Goal: Find specific page/section: Find specific page/section

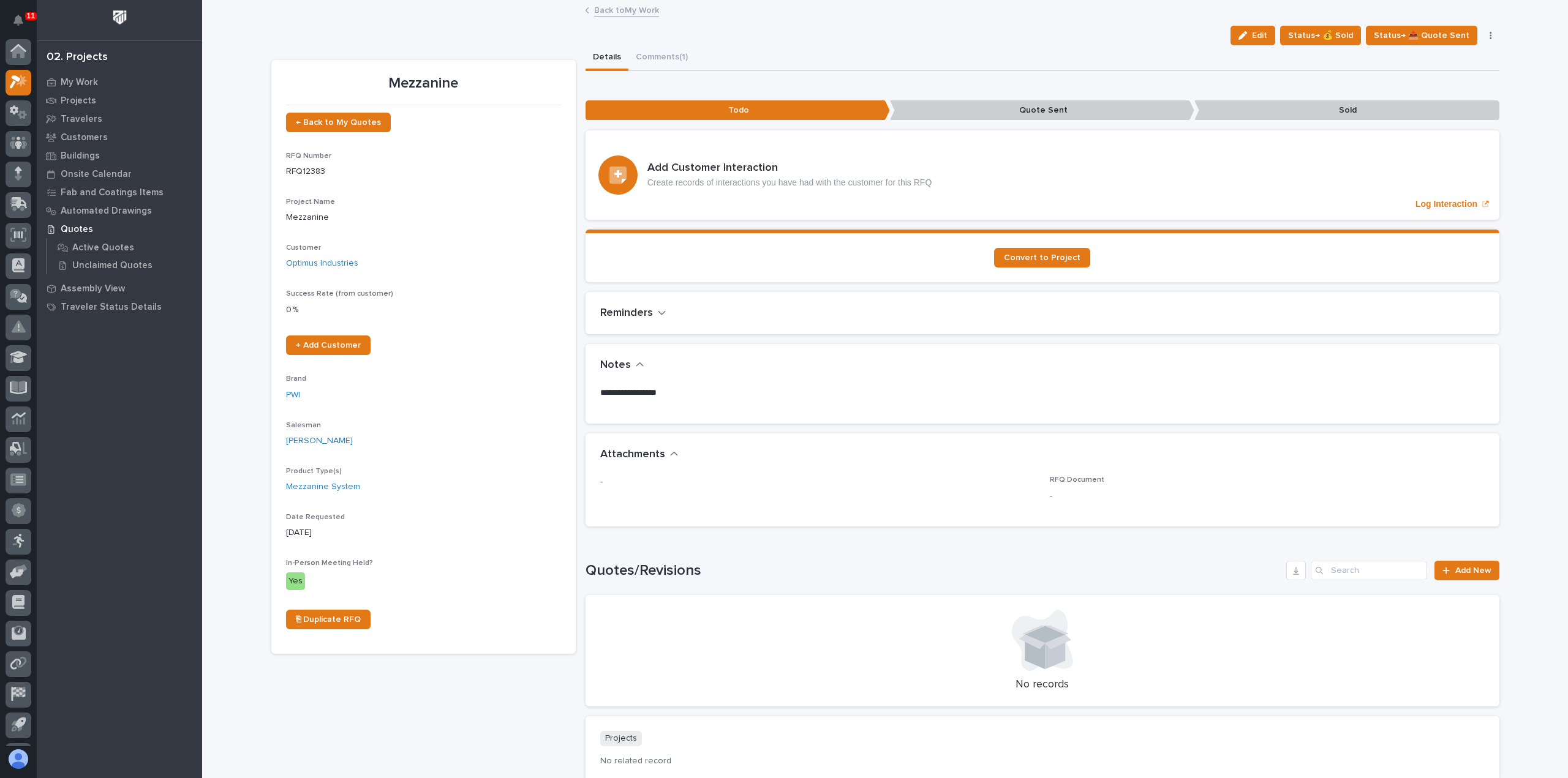
click at [625, 16] on link "Back to My Work" at bounding box center [627, 10] width 65 height 14
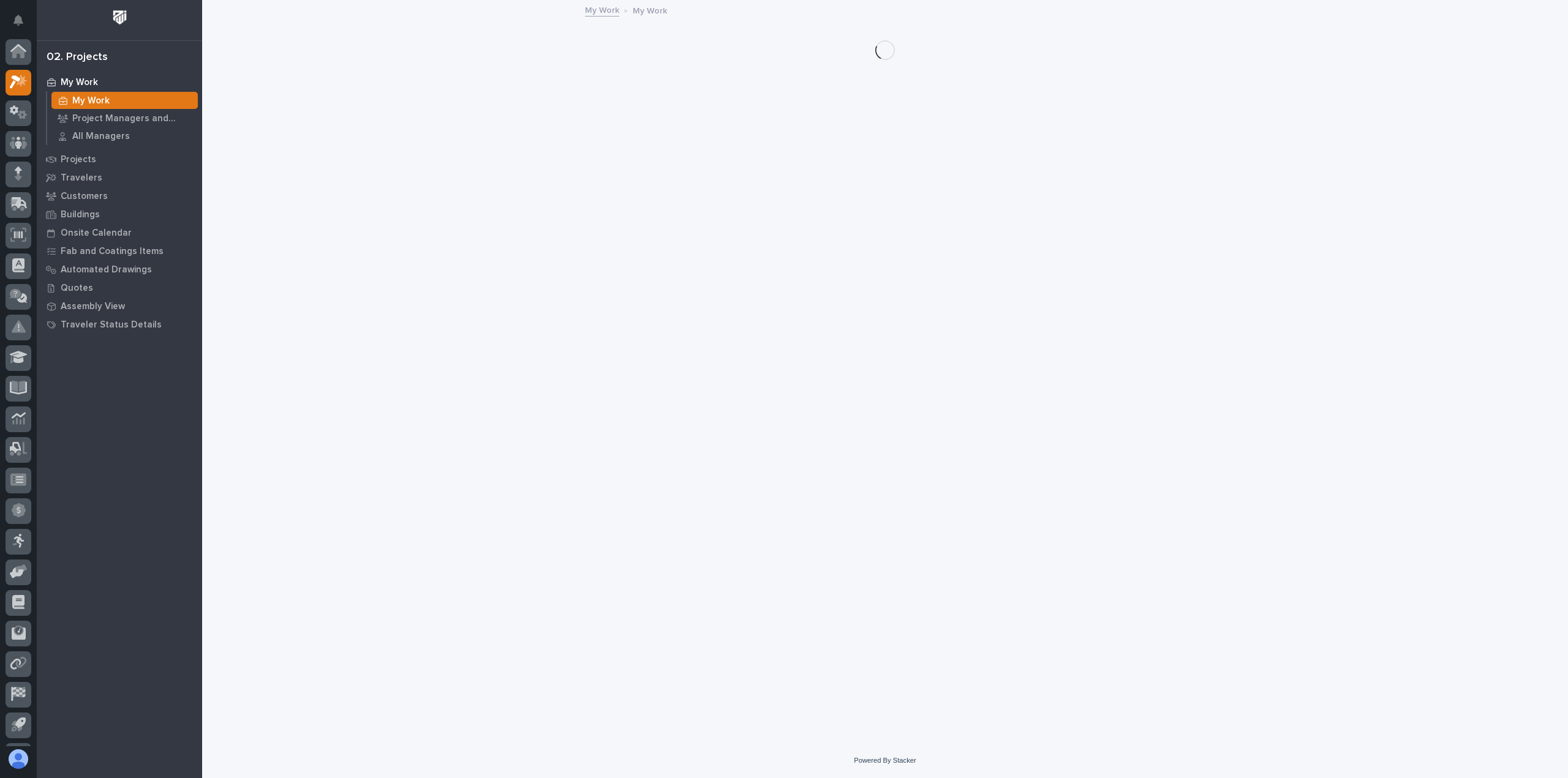
scroll to position [27, 0]
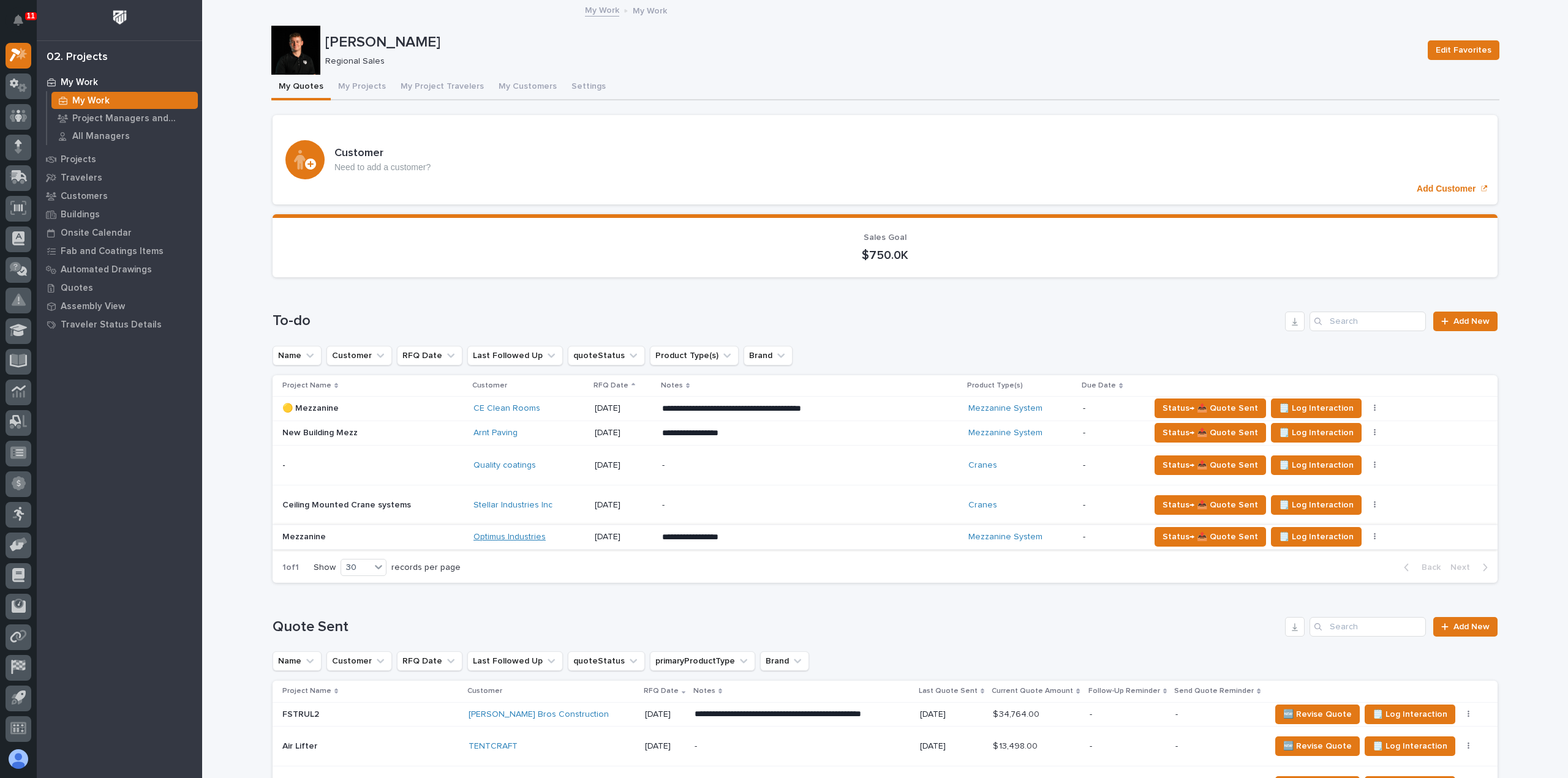
click at [520, 533] on link "Optimus Industries" at bounding box center [509, 537] width 72 height 10
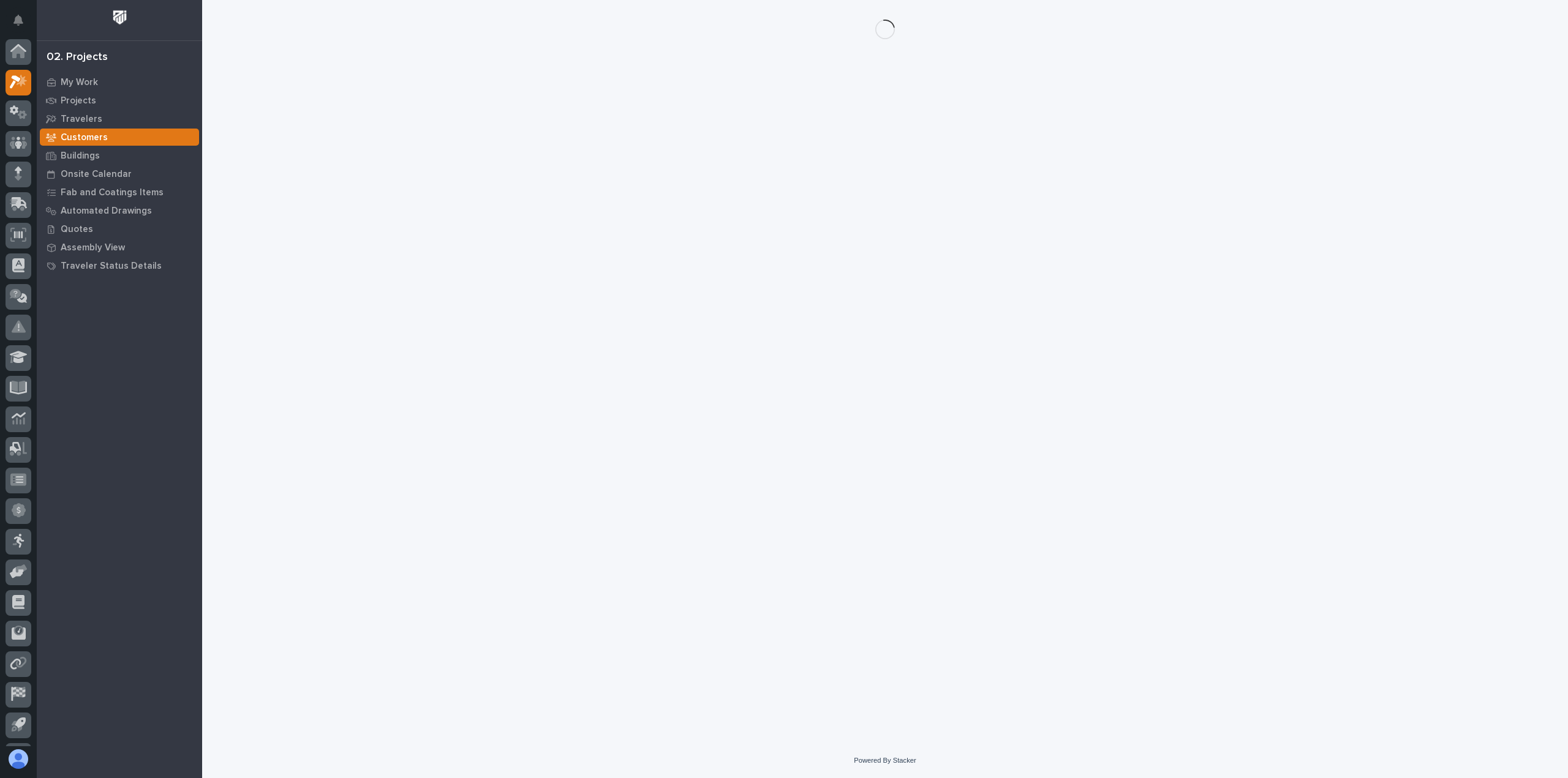
scroll to position [27, 0]
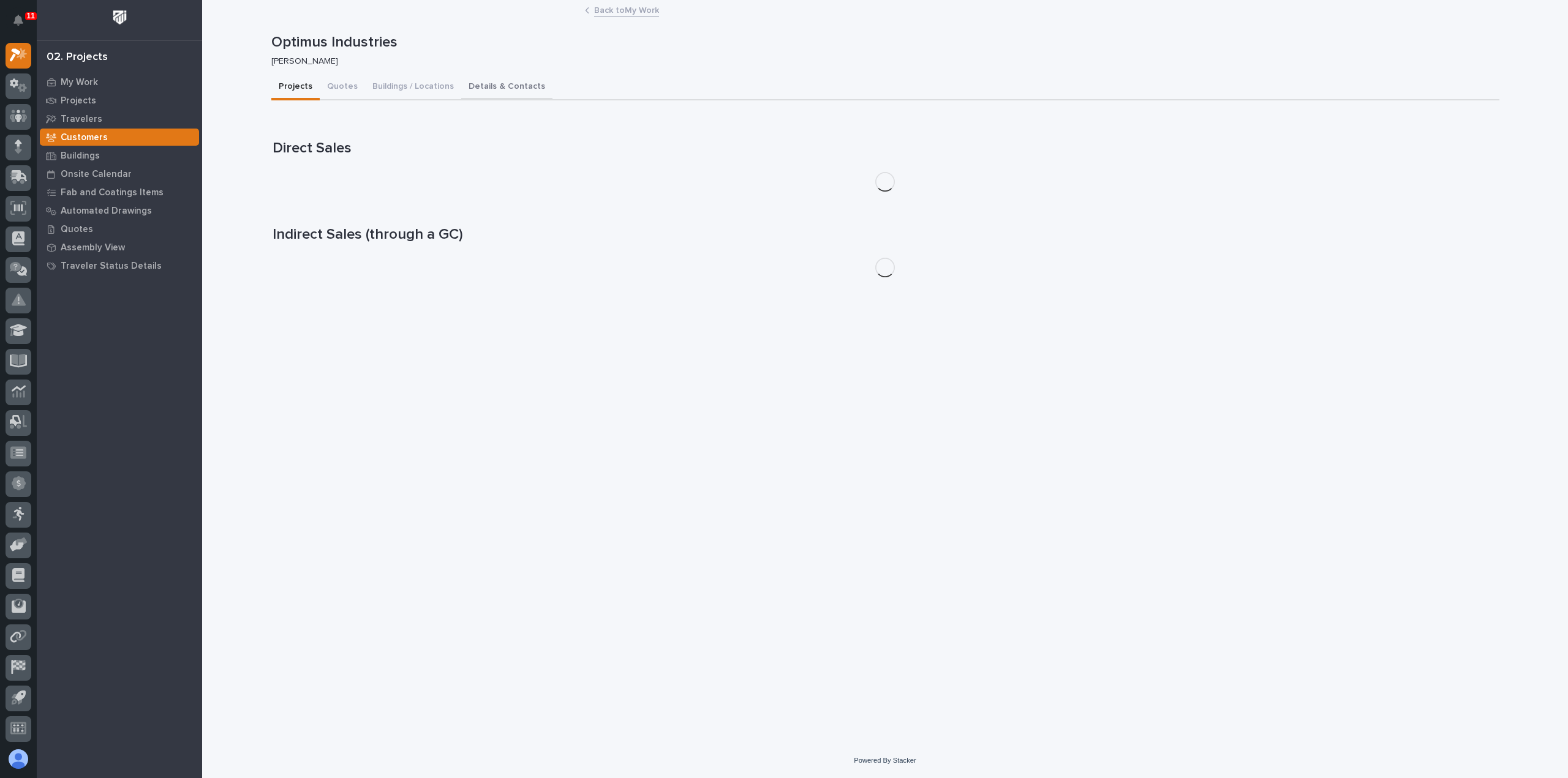
click at [483, 84] on button "Details & Contacts" at bounding box center [507, 88] width 91 height 26
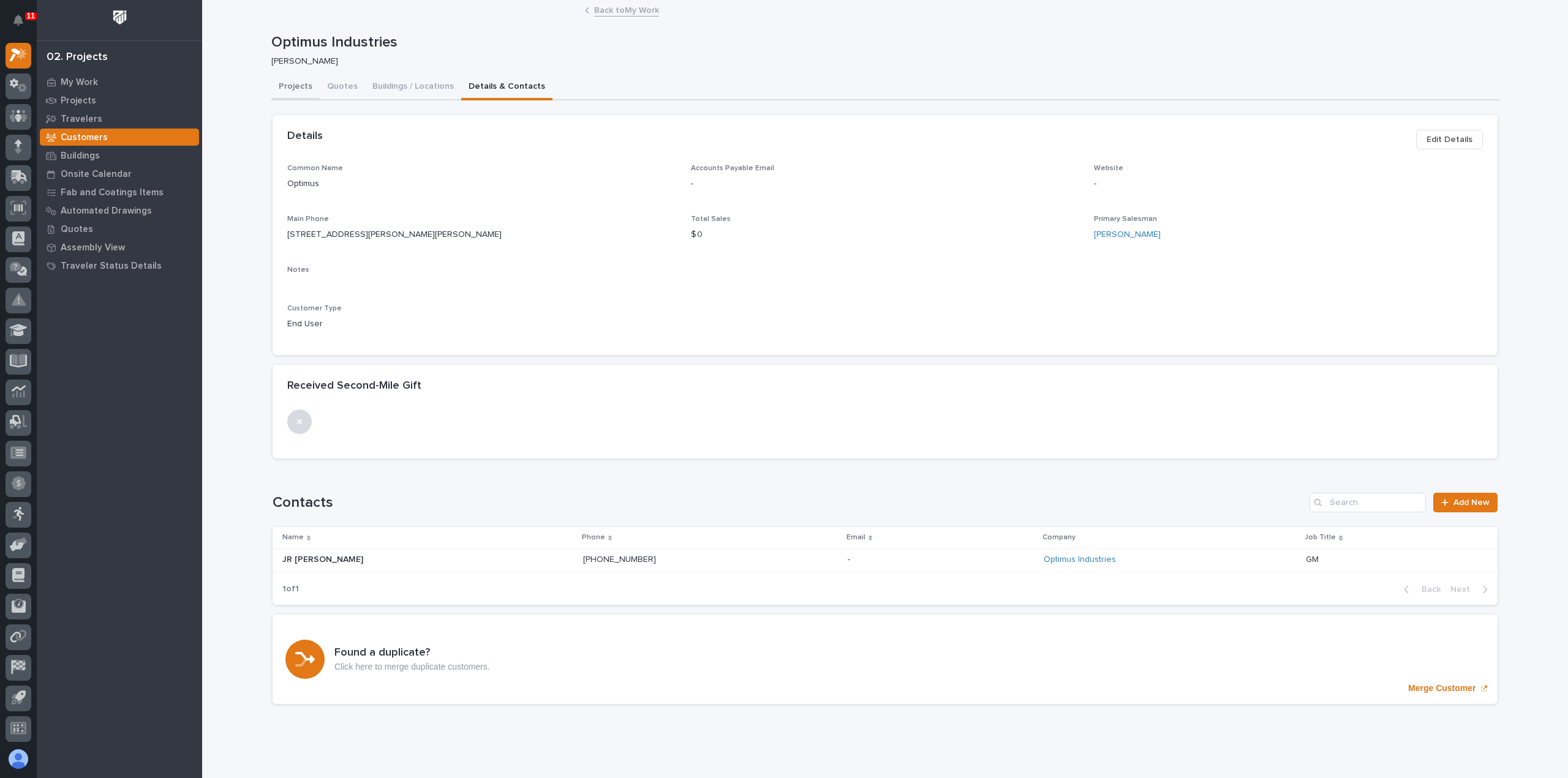
click at [287, 90] on button "Projects" at bounding box center [295, 88] width 49 height 26
